Goal: Register for event/course

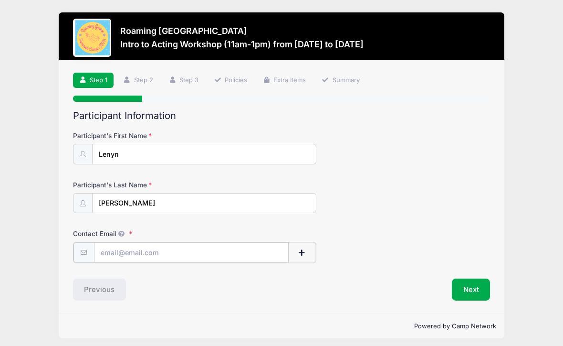
click at [156, 254] on input "Contact Email" at bounding box center [191, 252] width 195 height 21
type input "[EMAIL_ADDRESS][DOMAIN_NAME]"
click at [476, 285] on button "Next" at bounding box center [471, 288] width 39 height 22
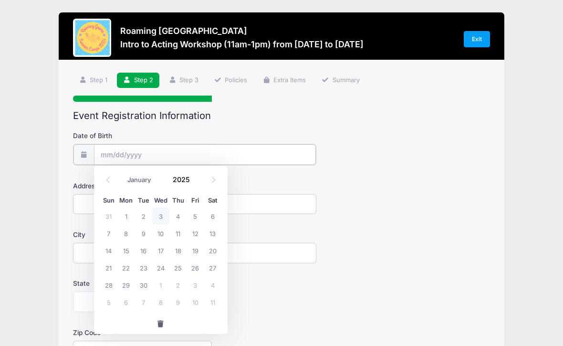
click at [159, 151] on input "Date of Birth" at bounding box center [205, 154] width 222 height 21
click at [105, 150] on input "Date of Birth" at bounding box center [205, 154] width 222 height 21
click at [139, 179] on select "January February March April May June July August September October November De…" at bounding box center [144, 180] width 43 height 12
select select "3"
click at [123, 174] on select "January February March April May June July August September October November De…" at bounding box center [144, 180] width 43 height 12
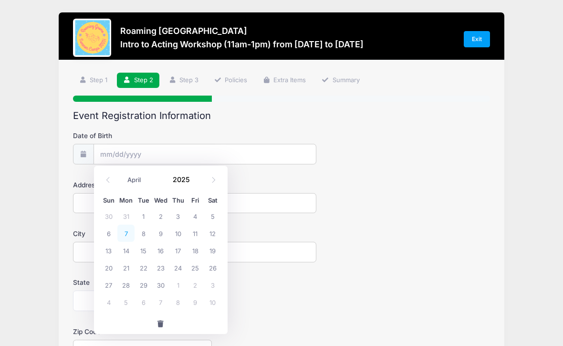
click at [128, 232] on span "7" at bounding box center [125, 232] width 17 height 17
type input "04/07/2025"
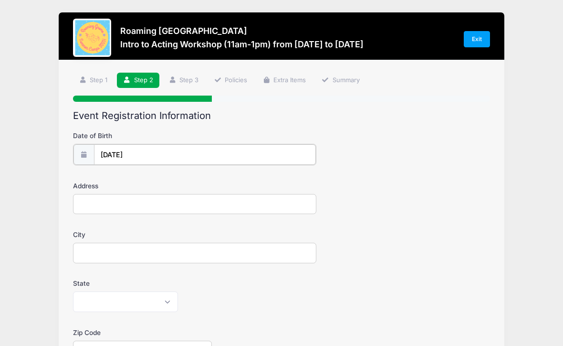
click at [158, 153] on input "04/07/2025" at bounding box center [205, 154] width 222 height 21
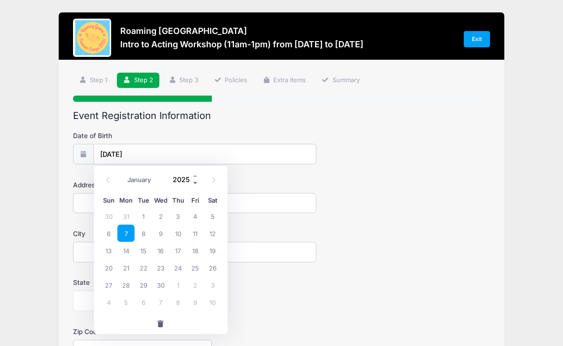
click at [195, 181] on span at bounding box center [195, 183] width 7 height 7
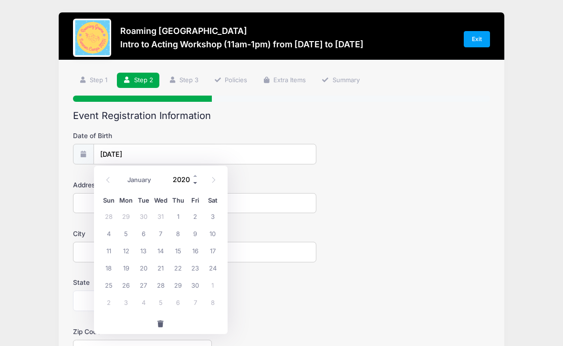
click at [195, 181] on span at bounding box center [195, 183] width 7 height 7
click at [195, 180] on span at bounding box center [195, 183] width 7 height 7
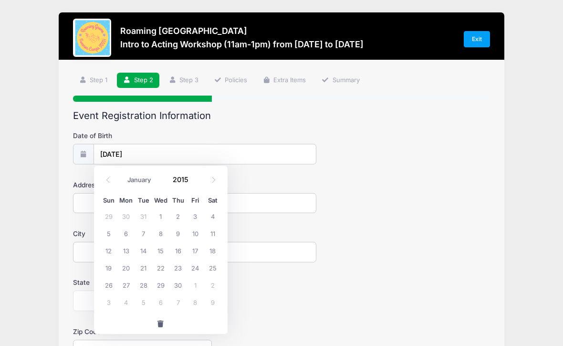
click at [197, 137] on label "Date of Birth" at bounding box center [142, 136] width 139 height 10
click at [197, 144] on input "04/07/2025" at bounding box center [205, 154] width 222 height 21
type input "2025"
click at [274, 232] on div "City" at bounding box center [282, 245] width 418 height 33
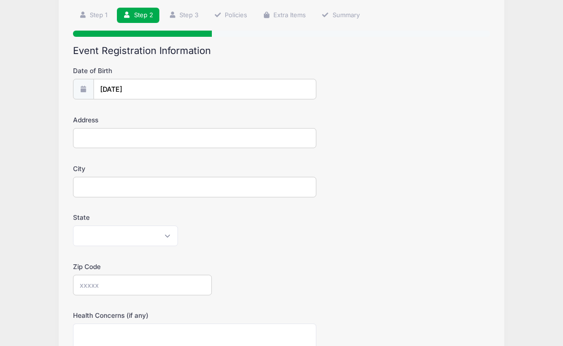
scroll to position [65, 0]
click at [162, 134] on input "Address" at bounding box center [195, 138] width 244 height 21
type input "2530 N Lima Street"
type input "Aurora"
select select "CO"
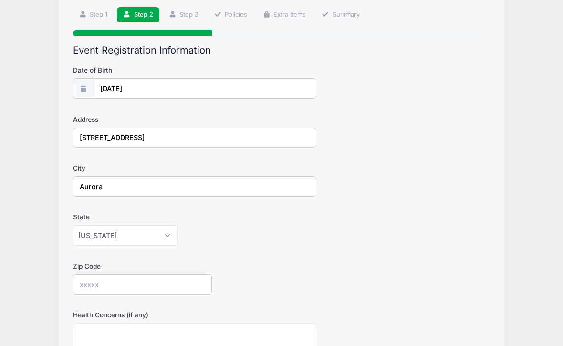
type input "80010"
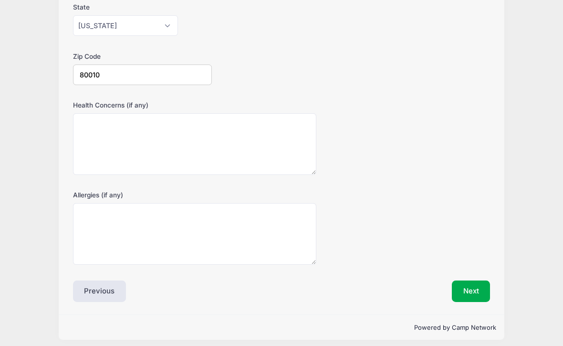
scroll to position [281, 0]
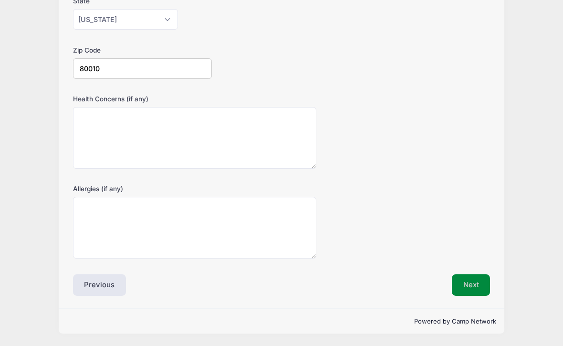
click at [465, 283] on button "Next" at bounding box center [471, 285] width 39 height 22
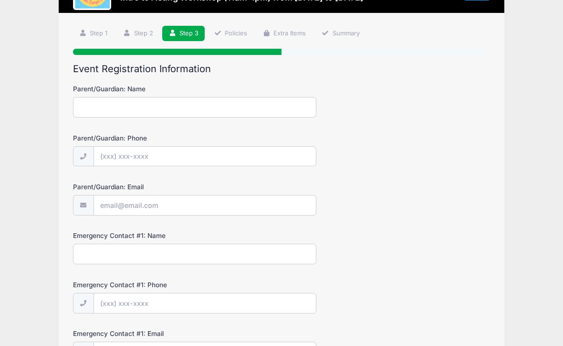
scroll to position [0, 0]
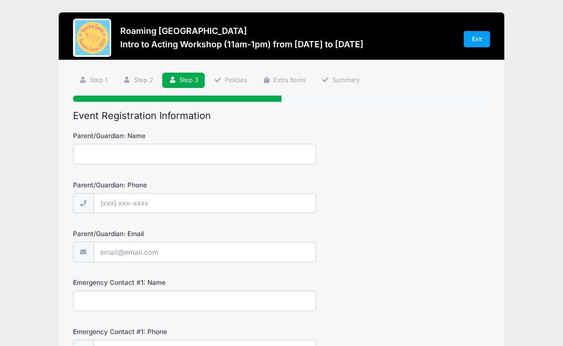
click at [149, 157] on input "Parent/Guardian: Name" at bounding box center [195, 154] width 244 height 21
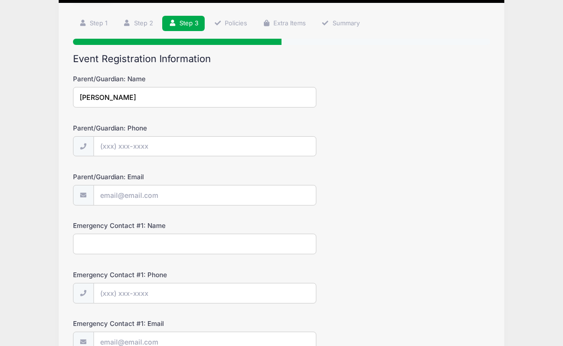
scroll to position [57, 0]
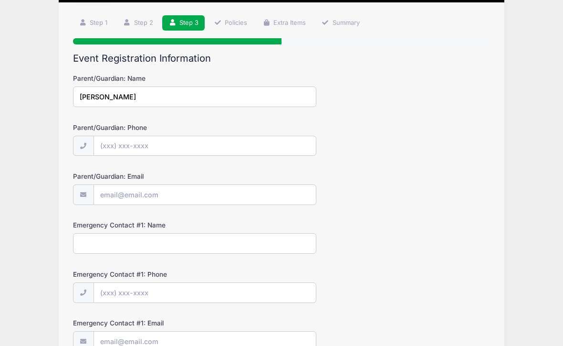
type input "Alicia Smith"
click at [118, 149] on input "Parent/Guardian: Phone" at bounding box center [205, 146] width 222 height 21
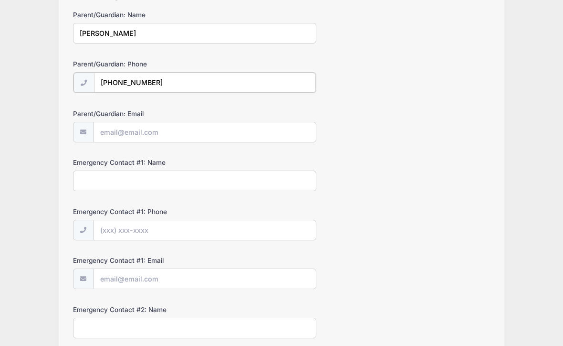
scroll to position [126, 0]
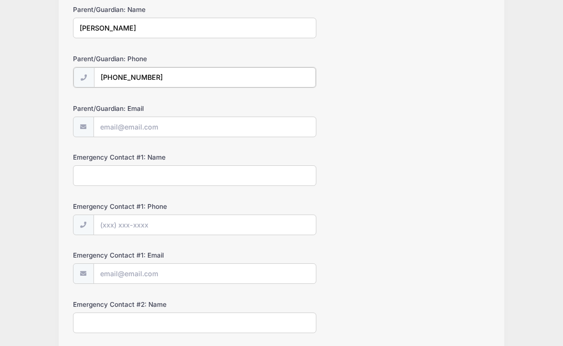
type input "(206) 227-9862"
click at [105, 128] on input "Parent/Guardian: Email" at bounding box center [205, 126] width 222 height 21
type input "[EMAIL_ADDRESS][DOMAIN_NAME]"
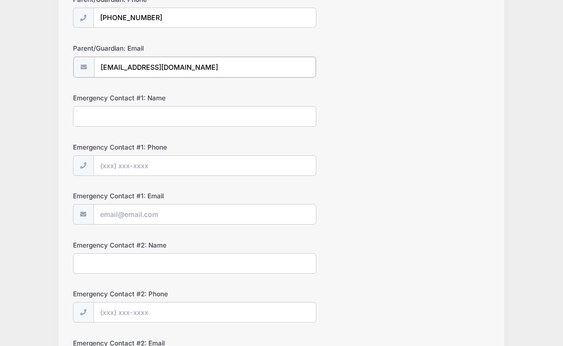
scroll to position [183, 0]
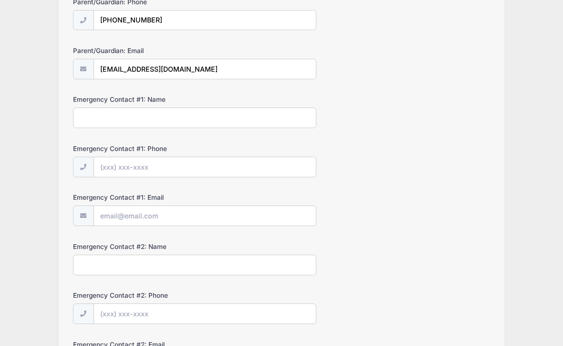
click at [162, 115] on input "Emergency Contact #1: Name" at bounding box center [195, 117] width 244 height 21
type input "Alicia Smith"
click at [162, 165] on input "Emergency Contact #1: Phone" at bounding box center [205, 167] width 222 height 21
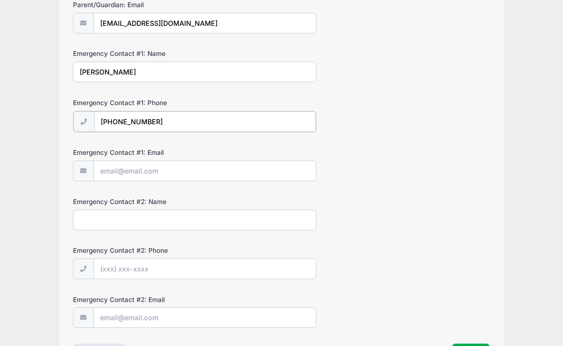
scroll to position [243, 0]
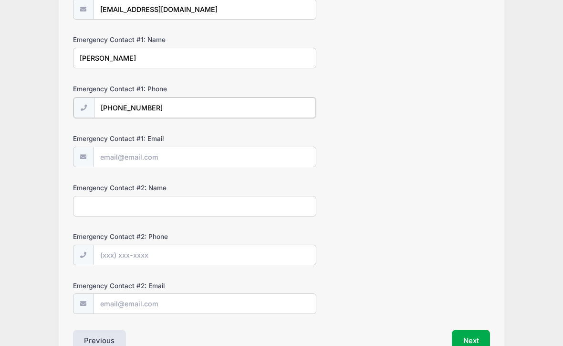
type input "(206) 227-9862"
click at [112, 157] on input "Emergency Contact #1: Email" at bounding box center [205, 156] width 222 height 21
type input "[EMAIL_ADDRESS][DOMAIN_NAME]"
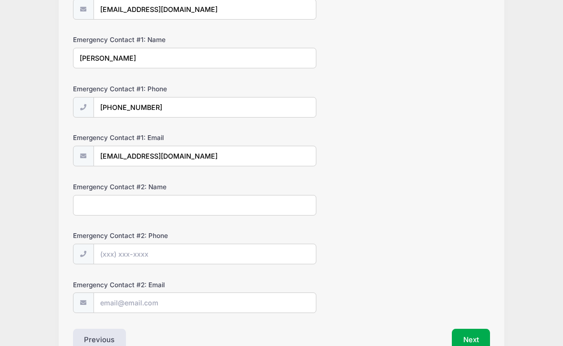
click at [140, 205] on input "Emergency Contact #2: Name" at bounding box center [195, 205] width 244 height 21
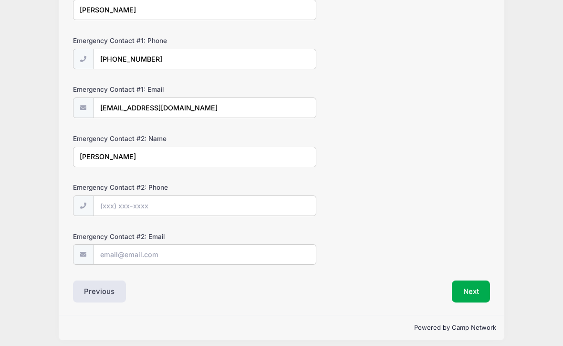
scroll to position [297, 0]
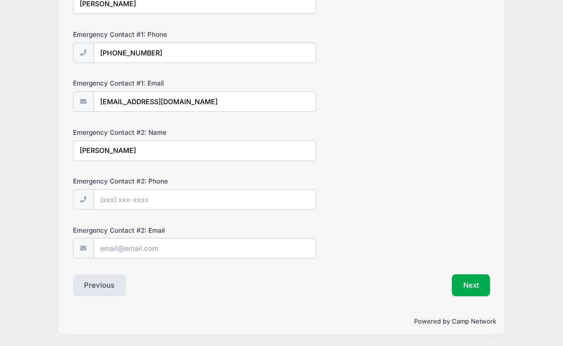
type input "Tori Rutherford"
click at [134, 200] on input "Emergency Contact #2: Phone" at bounding box center [205, 200] width 222 height 21
type input "(206) 227-9865"
click at [117, 248] on input "Emergency Contact #2: Email" at bounding box center [205, 247] width 222 height 21
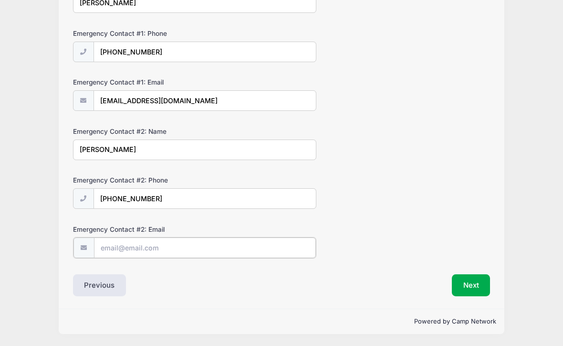
type input "torisimonerutherford@gmail.com"
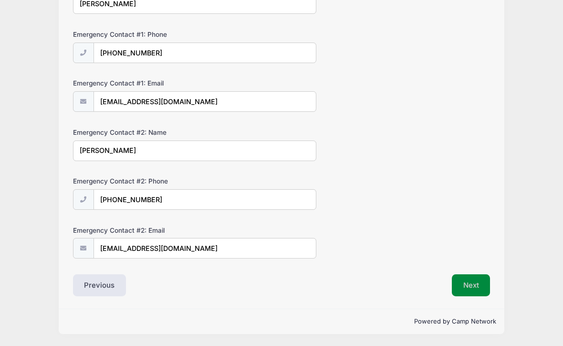
click at [474, 287] on button "Next" at bounding box center [471, 285] width 39 height 22
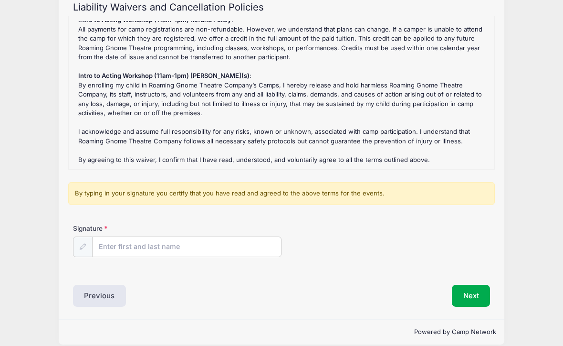
scroll to position [119, 0]
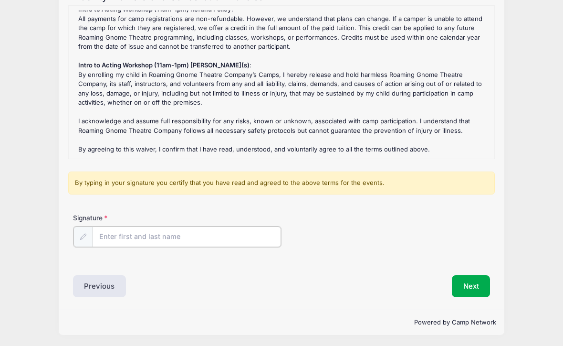
click at [164, 230] on input "Signature" at bounding box center [187, 236] width 189 height 21
type input "Alicia Smith"
click at [467, 278] on button "Next" at bounding box center [471, 285] width 39 height 22
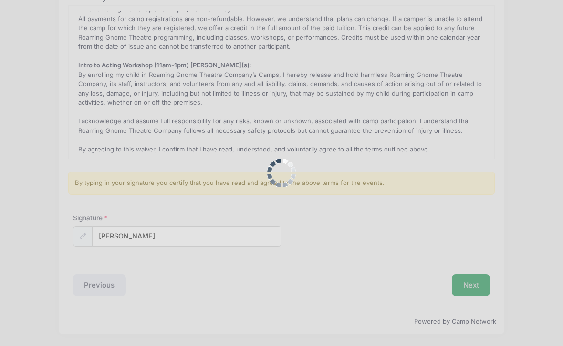
scroll to position [0, 0]
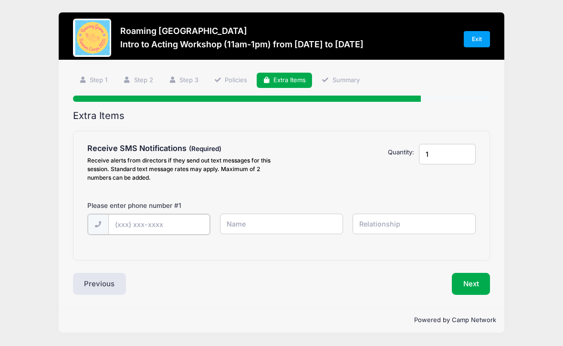
click at [135, 227] on input "text" at bounding box center [159, 224] width 102 height 21
type input "(206) 227-9862"
click at [242, 220] on input "text" at bounding box center [281, 223] width 123 height 21
type input "Alicia"
type input "S"
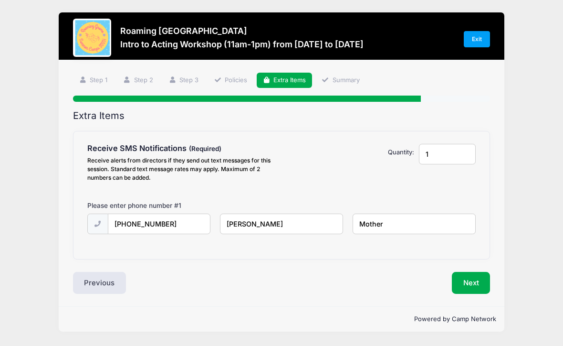
type input "Mother"
click at [253, 223] on input "Alicia" at bounding box center [281, 223] width 123 height 21
type input "Alicia Smith"
click at [472, 279] on button "Next" at bounding box center [471, 283] width 39 height 22
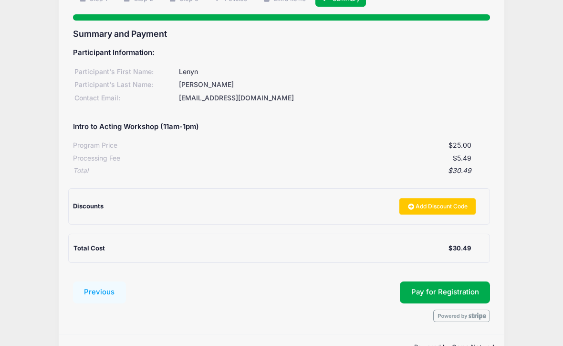
scroll to position [107, 0]
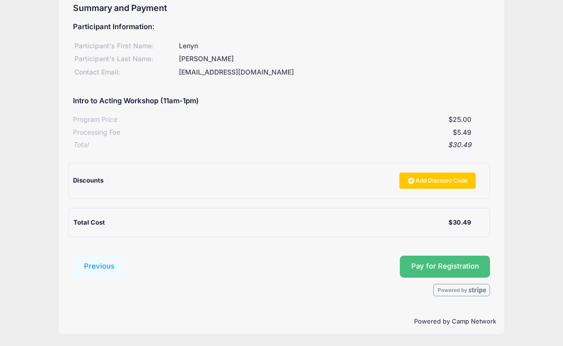
click at [455, 264] on button "Pay for Registration" at bounding box center [445, 266] width 91 height 22
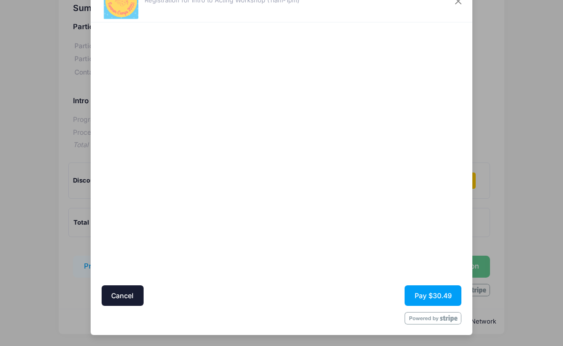
scroll to position [10, 0]
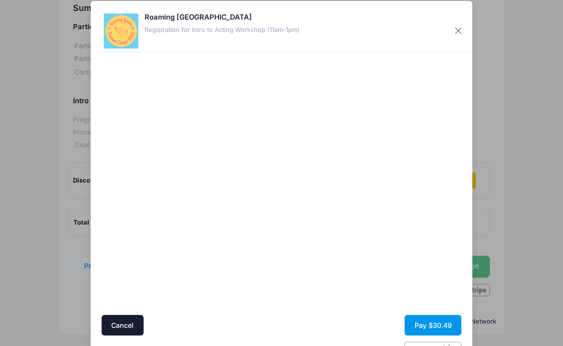
click at [421, 325] on button "Pay $30.49" at bounding box center [433, 325] width 57 height 21
